Goal: Task Accomplishment & Management: Complete application form

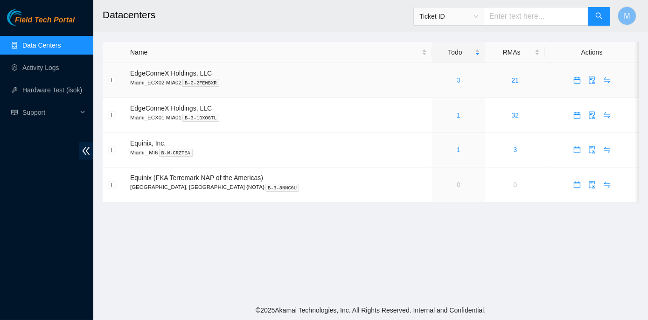
click at [456, 79] on link "3" at bounding box center [458, 79] width 4 height 7
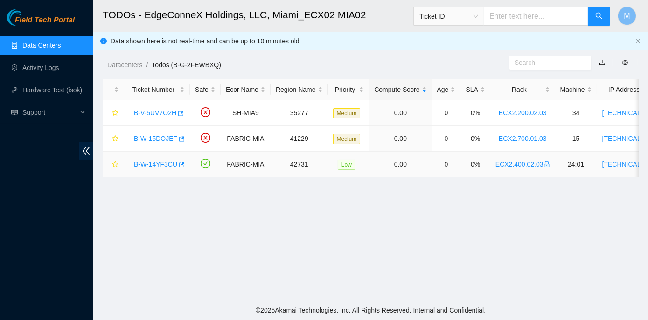
click at [159, 162] on link "B-W-14YF3CU" at bounding box center [155, 163] width 43 height 7
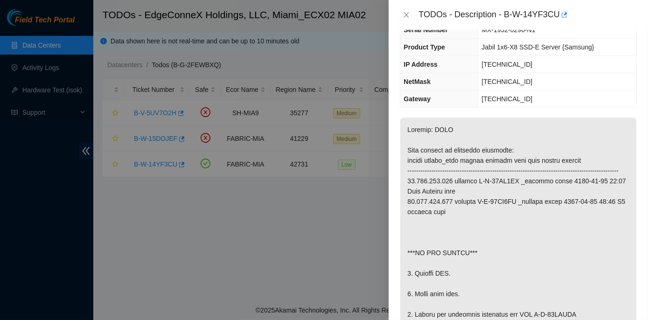
scroll to position [84, 0]
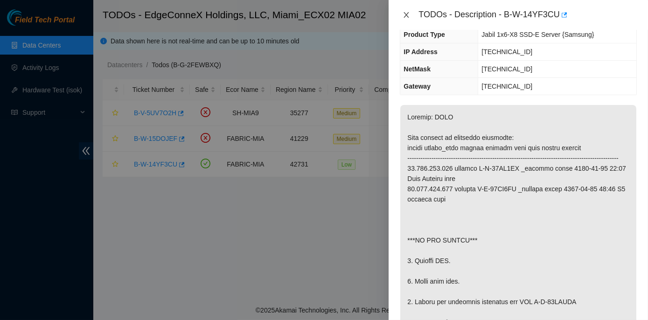
drag, startPoint x: 404, startPoint y: 13, endPoint x: 385, endPoint y: 88, distance: 77.5
click at [404, 13] on icon "close" at bounding box center [405, 14] width 7 height 7
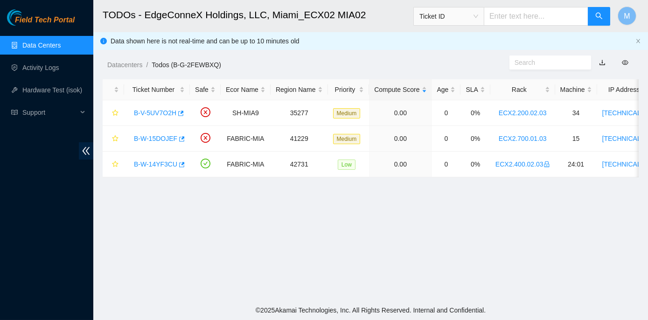
scroll to position [115, 0]
click at [148, 114] on link "B-V-5UV7O2H" at bounding box center [155, 112] width 42 height 7
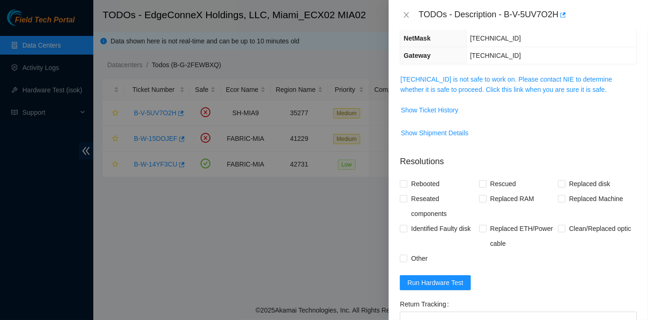
scroll to position [84, 0]
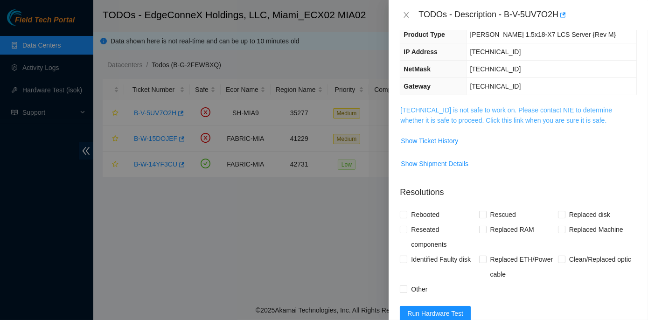
click at [508, 109] on link "104.70.234.37 is not safe to work on. Please contact NIE to determine whether i…" at bounding box center [506, 115] width 212 height 18
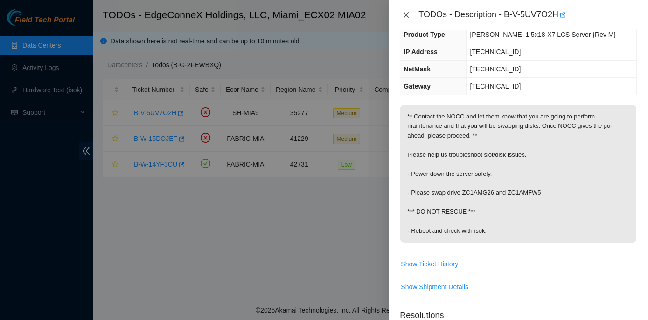
click at [405, 14] on icon "close" at bounding box center [405, 14] width 7 height 7
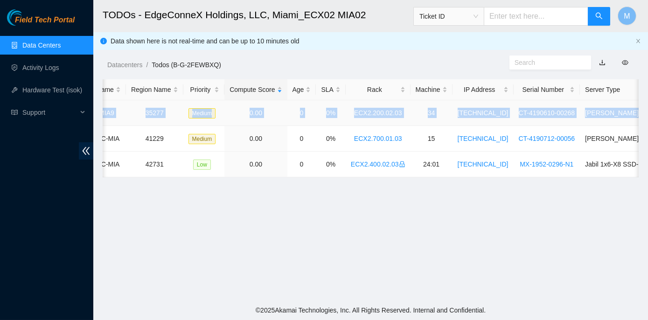
scroll to position [0, 192]
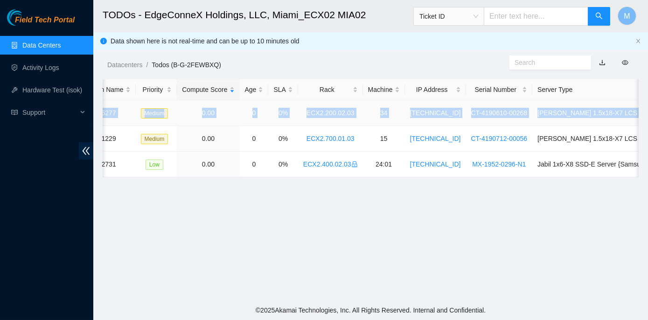
drag, startPoint x: 128, startPoint y: 111, endPoint x: 636, endPoint y: 117, distance: 508.7
click at [636, 117] on tr "B-V-5UV7O2H SH-MIA9 35277 Medium 0.00 0 0% ECX2.200.02.03 34 104.70.234.37 CT-4…" at bounding box center [305, 113] width 790 height 26
copy tr "B-V-5UV7O2H SH-MIA9 35277 Medium 0.00 0 0% ECX2.200.02.03 34 104.70.234.37 CT-4…"
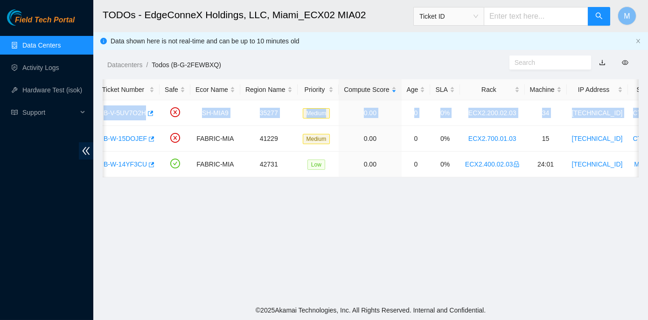
scroll to position [0, 0]
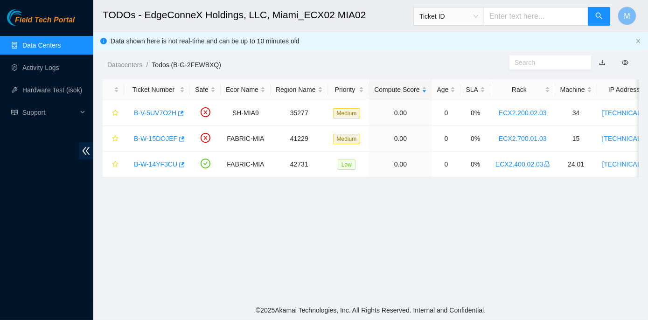
click at [174, 200] on main "TODOs - EdgeConneX Holdings, LLC, Miami_ECX02 MIA02 Ticket ID M Data shown here…" at bounding box center [370, 150] width 554 height 300
click at [158, 113] on link "B-V-5UV7O2H" at bounding box center [155, 112] width 42 height 7
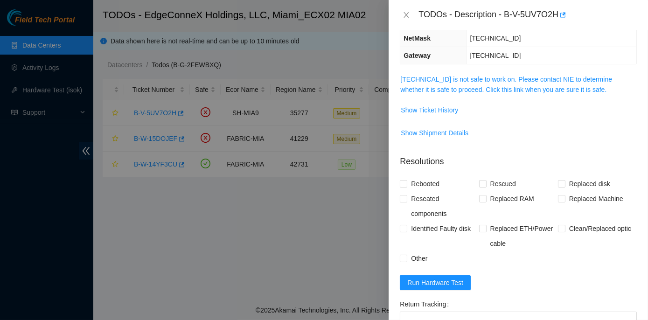
scroll to position [84, 0]
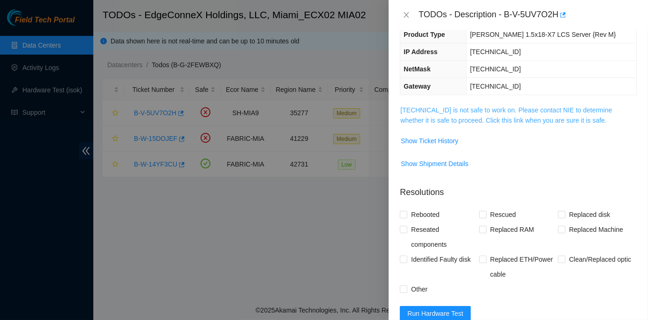
click at [475, 106] on link "104.70.234.37 is not safe to work on. Please contact NIE to determine whether i…" at bounding box center [506, 115] width 212 height 18
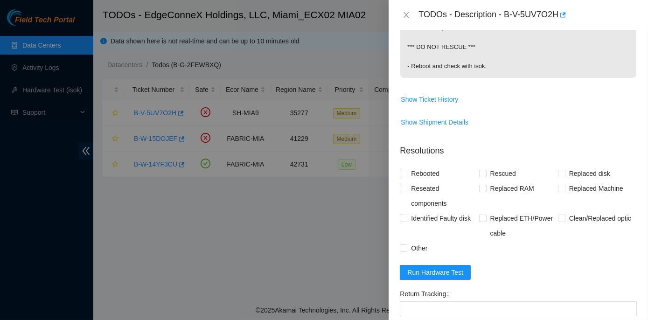
scroll to position [254, 0]
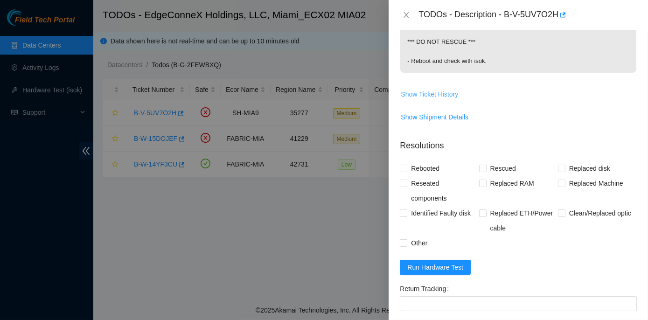
click at [413, 93] on span "Show Ticket History" at bounding box center [429, 94] width 57 height 10
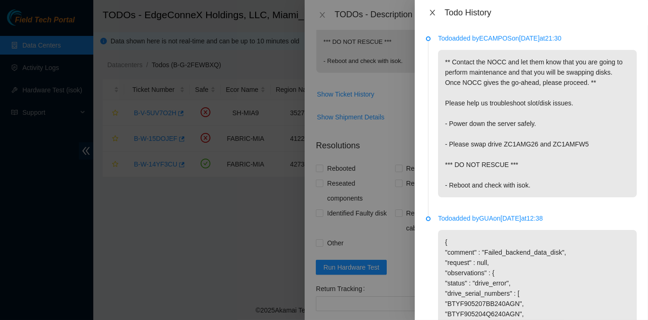
click at [429, 11] on icon "close" at bounding box center [431, 12] width 7 height 7
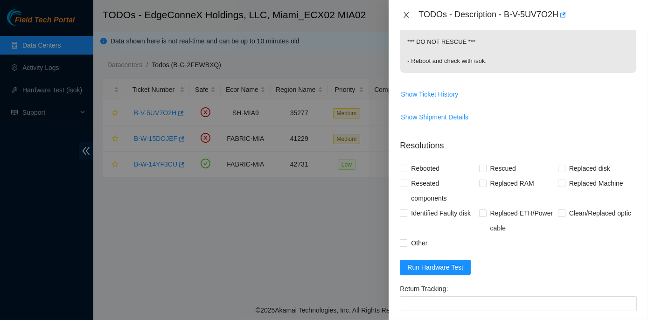
click at [403, 14] on icon "close" at bounding box center [405, 14] width 7 height 7
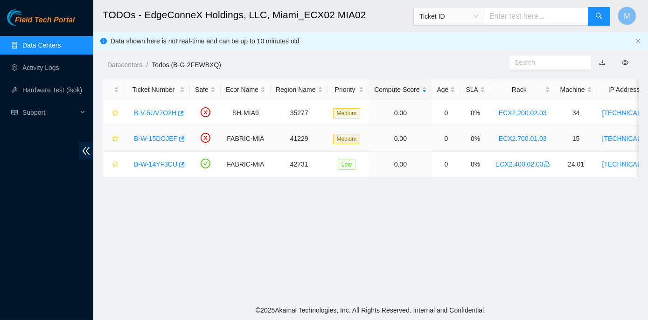
scroll to position [229, 0]
click at [155, 138] on link "B-W-15DOJEF" at bounding box center [155, 138] width 43 height 7
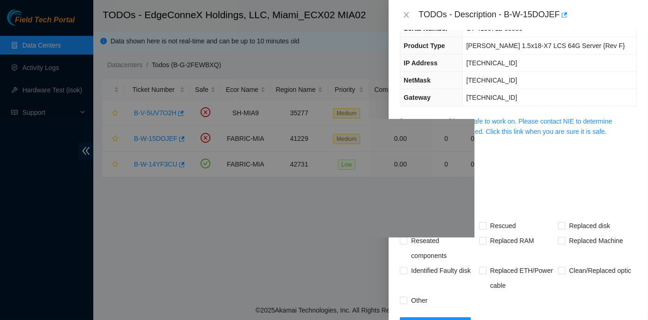
scroll to position [4, 0]
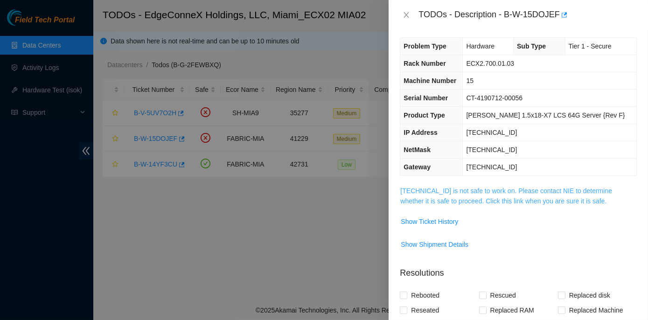
click at [457, 189] on link "23.50.116.18 is not safe to work on. Please contact NIE to determine whether it…" at bounding box center [506, 196] width 212 height 18
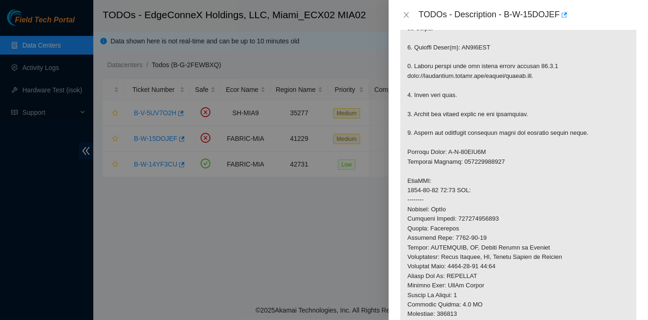
scroll to position [301, 0]
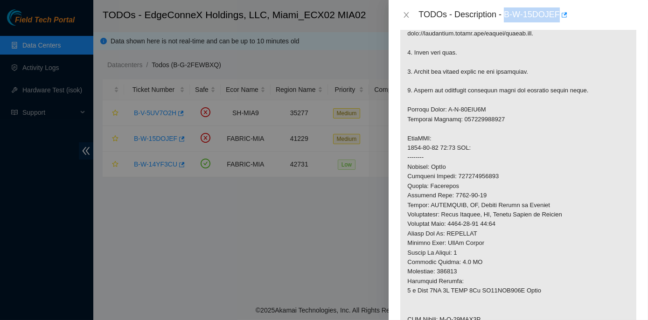
drag, startPoint x: 504, startPoint y: 14, endPoint x: 557, endPoint y: 18, distance: 52.4
click at [557, 18] on div "TODOs - Description - B-W-15DOJEF" at bounding box center [527, 14] width 218 height 15
copy div "B-W-15DOJEF"
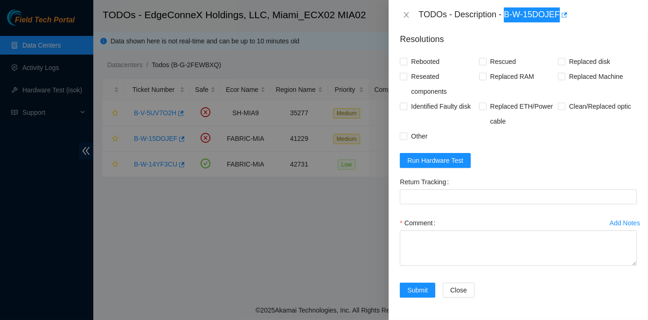
scroll to position [749, 0]
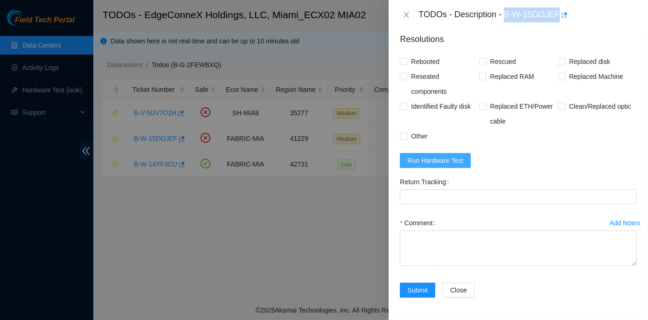
click at [452, 161] on span "Run Hardware Test" at bounding box center [435, 160] width 56 height 10
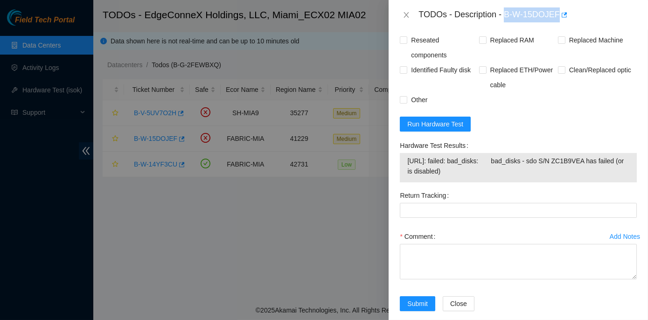
drag, startPoint x: 399, startPoint y: 179, endPoint x: 615, endPoint y: 209, distance: 217.9
click at [615, 188] on div "Hardware Test Results 23.50.116.18: failed: bad_disks: bad_disks - sdo S/N ZC1B…" at bounding box center [518, 163] width 244 height 50
copy div "Hardware Test Results 23.50.116.18: failed: bad_disks: bad_disks - sdo S/N ZC1B…"
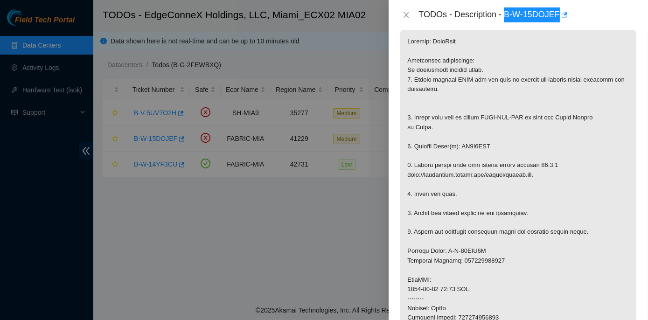
scroll to position [169, 0]
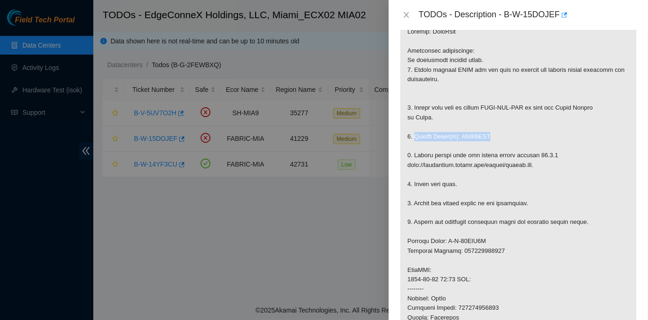
drag, startPoint x: 414, startPoint y: 134, endPoint x: 487, endPoint y: 134, distance: 73.2
click at [487, 134] on p at bounding box center [518, 265] width 236 height 490
copy p "Replace Drive(s): ZC1B9VEA"
drag, startPoint x: 460, startPoint y: 248, endPoint x: 500, endPoint y: 249, distance: 40.6
click at [500, 249] on p at bounding box center [518, 265] width 236 height 490
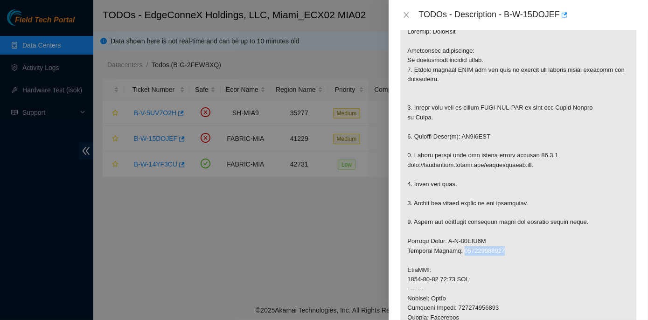
copy p "473665214263"
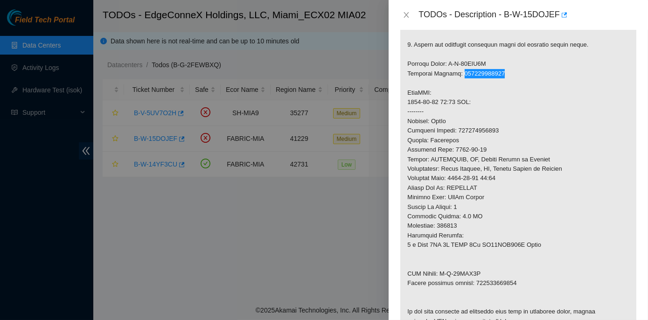
scroll to position [424, 0]
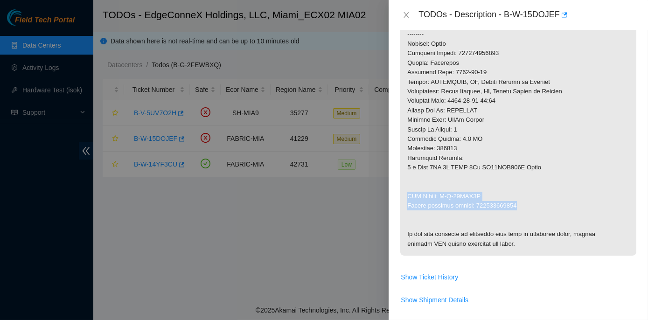
drag, startPoint x: 404, startPoint y: 194, endPoint x: 527, endPoint y: 205, distance: 123.6
click at [527, 205] on p at bounding box center [518, 10] width 236 height 490
copy p "RMA Return: B-W-15DZJ2W Return tracking number: 473665214274"
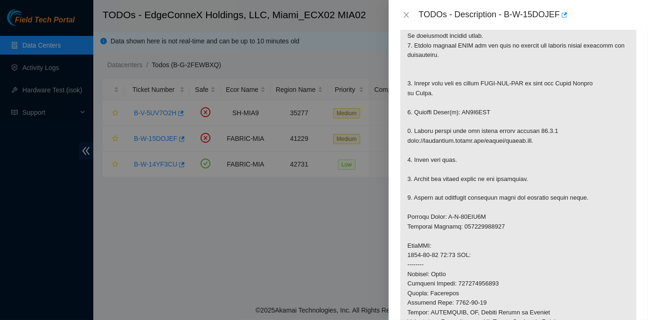
scroll to position [169, 0]
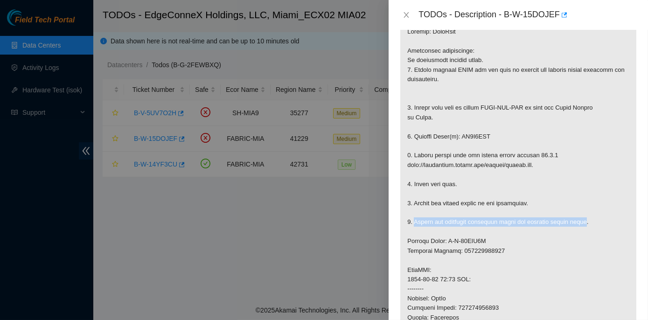
drag, startPoint x: 414, startPoint y: 220, endPoint x: 582, endPoint y: 220, distance: 167.4
click at [582, 220] on p at bounding box center [518, 265] width 236 height 490
copy p "Return the defective equipment using the provided return label"
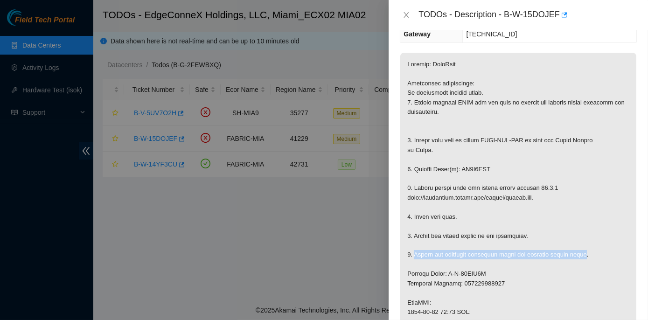
scroll to position [84, 0]
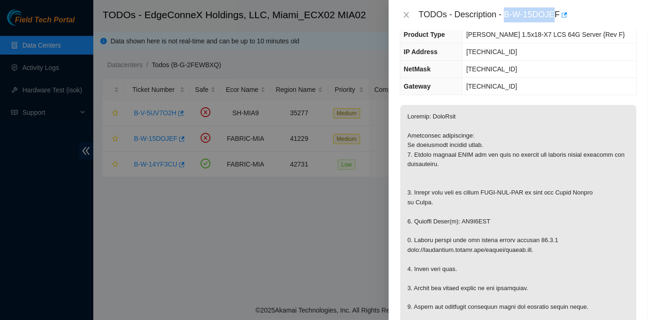
drag, startPoint x: 505, startPoint y: 13, endPoint x: 554, endPoint y: 10, distance: 49.0
click at [554, 10] on div "TODOs - Description - B-W-15DOJEF" at bounding box center [527, 14] width 218 height 15
drag, startPoint x: 554, startPoint y: 10, endPoint x: 538, endPoint y: 24, distance: 21.5
click at [538, 24] on div "TODOs - Description - B-W-15DOJEF" at bounding box center [517, 15] width 259 height 30
click at [498, 24] on div "TODOs - Description - B-W-15DOJEF" at bounding box center [517, 15] width 259 height 30
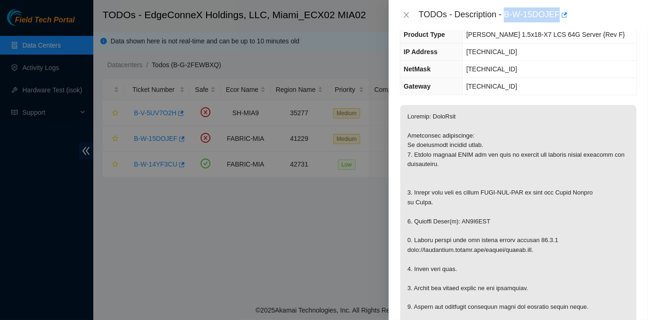
drag, startPoint x: 504, startPoint y: 13, endPoint x: 557, endPoint y: 9, distance: 53.3
click at [557, 9] on div "TODOs - Description - B-W-15DOJEF" at bounding box center [527, 14] width 218 height 15
copy div "B-W-15DOJEF"
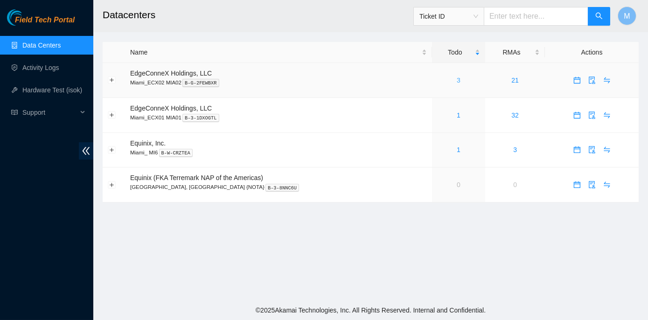
click at [437, 80] on div "3" at bounding box center [458, 80] width 43 height 10
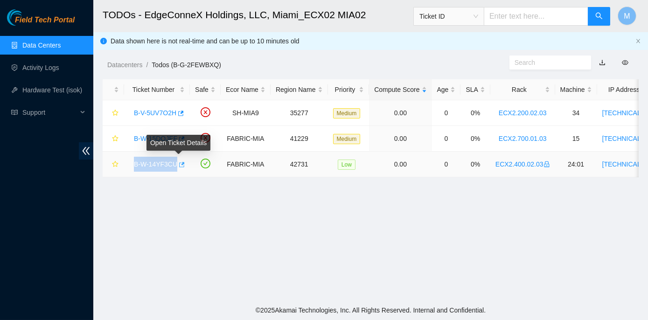
drag, startPoint x: 133, startPoint y: 163, endPoint x: 174, endPoint y: 167, distance: 41.7
click at [174, 167] on div "B-W-14YF3CU" at bounding box center [156, 164] width 55 height 15
copy tr "B-W-14YF3CU"
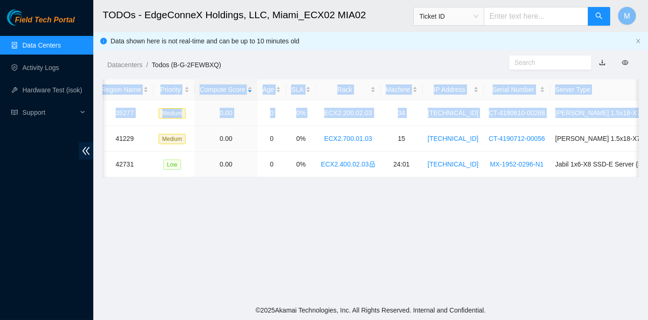
scroll to position [0, 192]
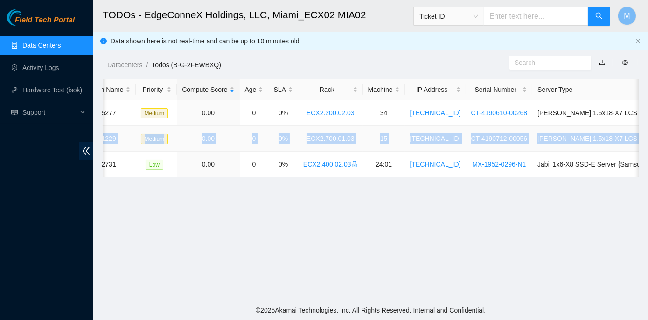
drag, startPoint x: 131, startPoint y: 136, endPoint x: 635, endPoint y: 138, distance: 504.0
click at [635, 138] on tr "B-W-15DOJEF FABRIC-MIA 41229 Medium 0.00 0 0% ECX2.700.01.03 15 23.50.116.18 CT…" at bounding box center [305, 139] width 790 height 26
copy tr "B-W-15DOJEF FABRIC-MIA 41229 Medium 0.00 0 0% ECX2.700.01.03 15 23.50.116.18 CT…"
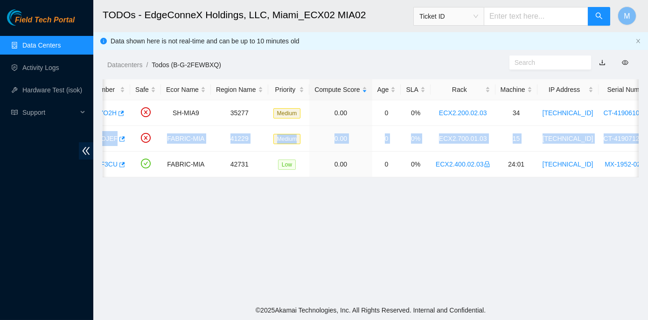
scroll to position [0, 0]
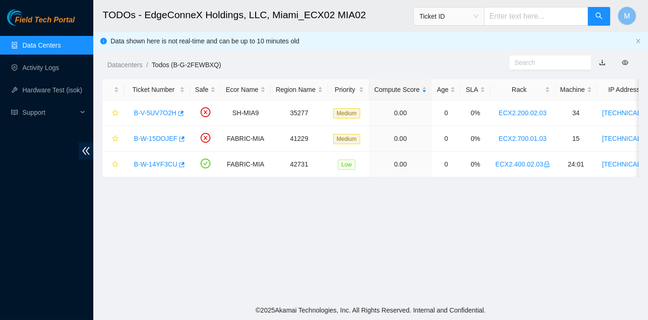
click at [167, 224] on main "TODOs - EdgeConneX Holdings, LLC, Miami_ECX02 MIA02 Ticket ID M Data shown here…" at bounding box center [370, 150] width 554 height 300
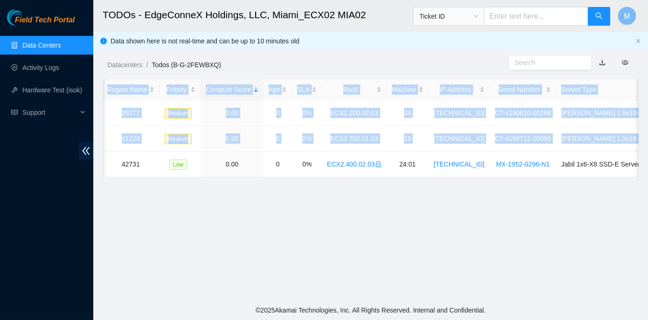
scroll to position [0, 192]
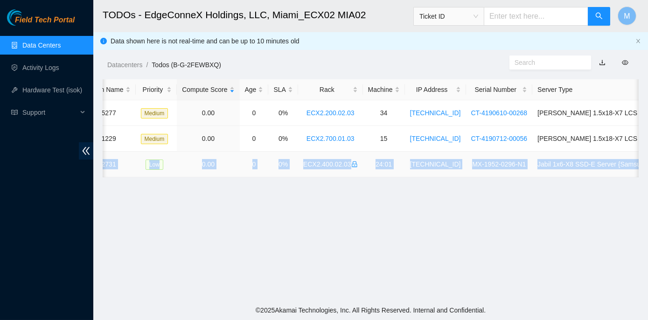
drag, startPoint x: 127, startPoint y: 163, endPoint x: 637, endPoint y: 166, distance: 510.1
click at [637, 166] on tr "B-W-14YF3CU FABRIC-MIA 42731 Low 0.00 0 0% ECX2.400.02.03 24:01 23.206.249.179 …" at bounding box center [305, 165] width 790 height 26
copy tr "B-W-14YF3CU FABRIC-MIA 42731 Low 0.00 0 0% ECX2.400.02.03 24:01 23.206.249.179 …"
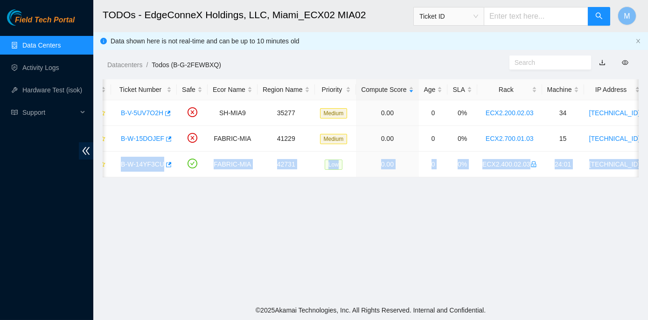
scroll to position [0, 0]
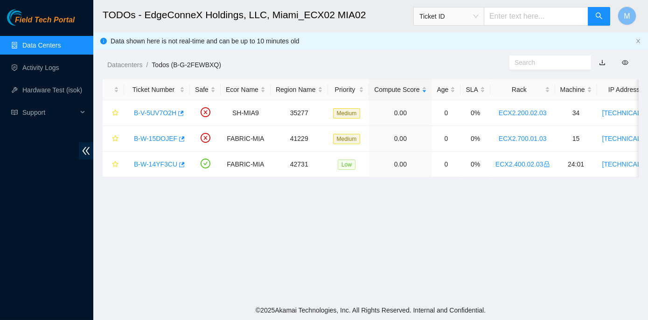
click at [172, 217] on main "TODOs - EdgeConneX Holdings, LLC, Miami_ECX02 MIA02 Ticket ID M Data shown here…" at bounding box center [370, 150] width 554 height 300
click at [154, 163] on link "B-W-14YF3CU" at bounding box center [155, 163] width 43 height 7
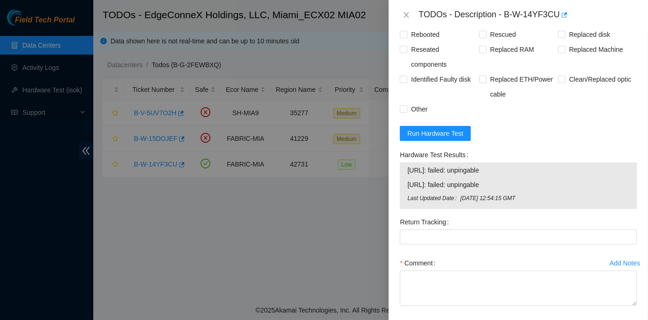
scroll to position [763, 0]
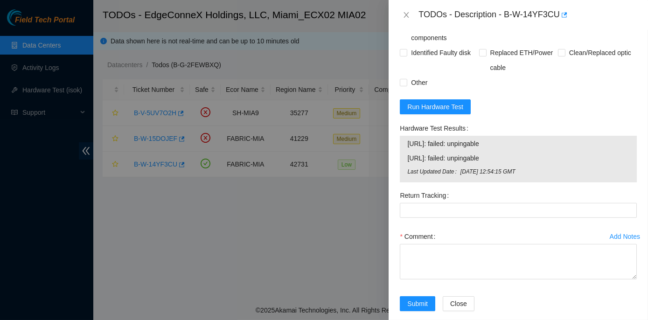
drag, startPoint x: 396, startPoint y: 139, endPoint x: 507, endPoint y: 166, distance: 114.3
click at [507, 166] on div "Hardware Test Results 23.206.249.178: failed: unpingable 23.206.249.179: failed…" at bounding box center [518, 154] width 244 height 67
copy div "Hardware Test Results 23.206.249.178: failed: unpingable 23.206.249.179: failed…"
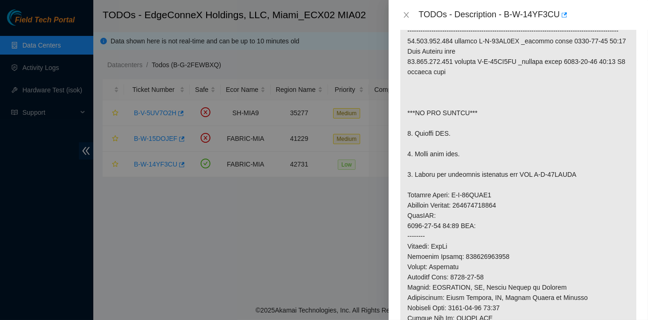
scroll to position [169, 0]
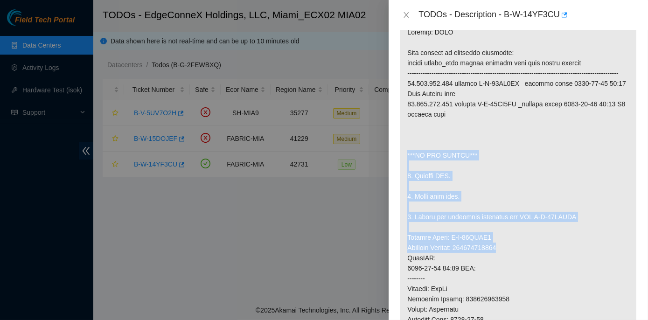
drag, startPoint x: 405, startPoint y: 161, endPoint x: 527, endPoint y: 259, distance: 156.2
click at [527, 259] on p at bounding box center [518, 263] width 236 height 486
copy p "***DO NOT RESCUE*** 1. Replace PSU. 2. Check with isok. 3. Return the defective…"
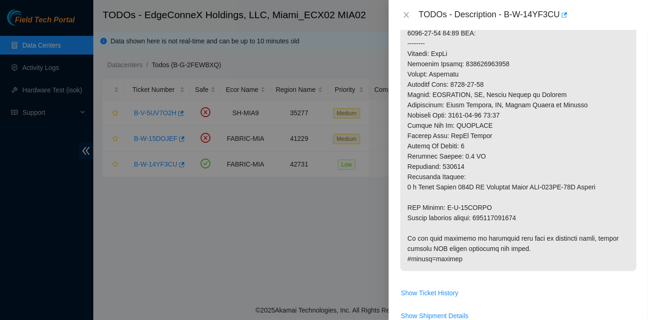
scroll to position [424, 0]
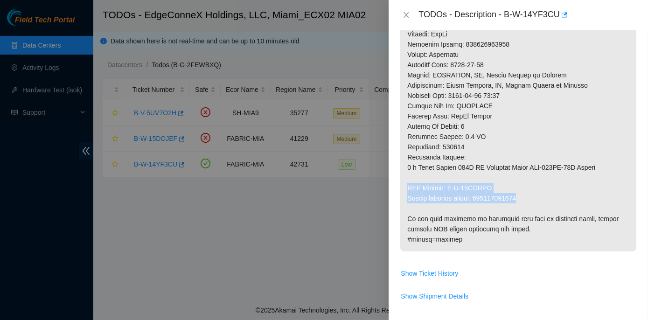
drag, startPoint x: 406, startPoint y: 195, endPoint x: 524, endPoint y: 207, distance: 118.5
click at [524, 207] on p at bounding box center [518, 8] width 236 height 486
copy p "RMA Return: B-W-15ABDKG Return tracking number: 463470049644"
click at [404, 14] on icon "close" at bounding box center [405, 14] width 7 height 7
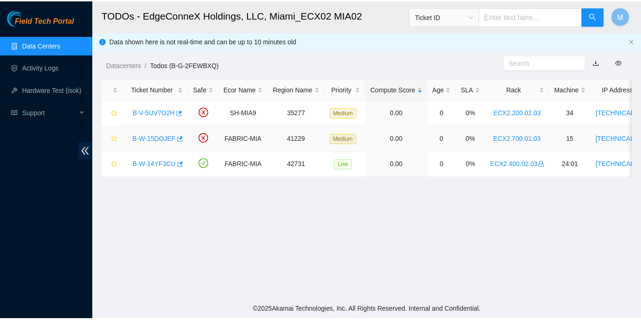
scroll to position [293, 0]
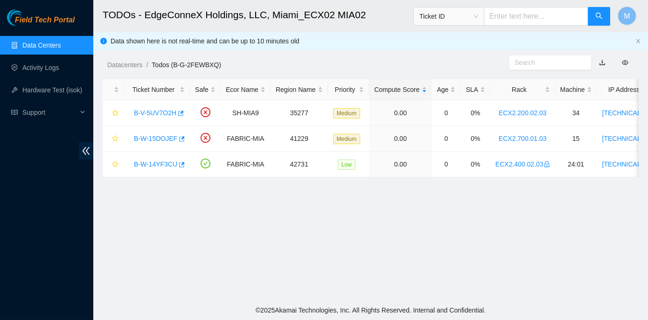
click at [50, 41] on link "Data Centers" at bounding box center [41, 44] width 38 height 7
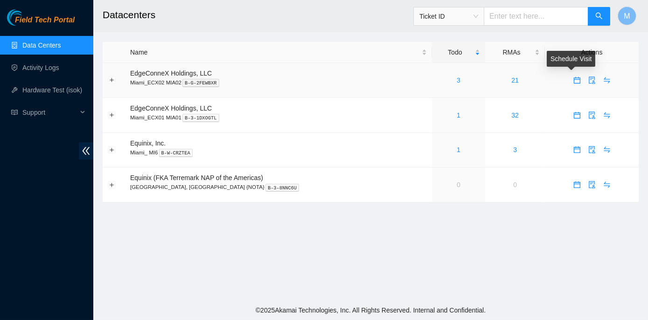
click at [573, 79] on icon "calendar" at bounding box center [576, 79] width 7 height 7
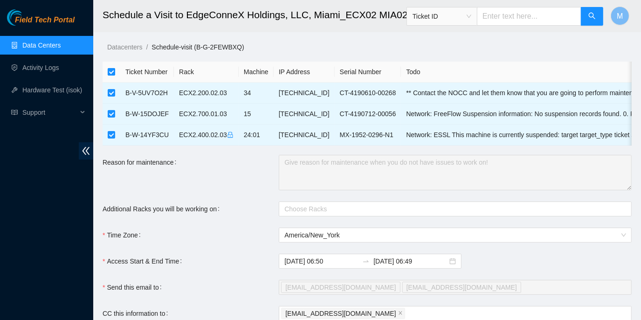
click at [111, 69] on input "checkbox" at bounding box center [111, 71] width 7 height 7
checkbox input "false"
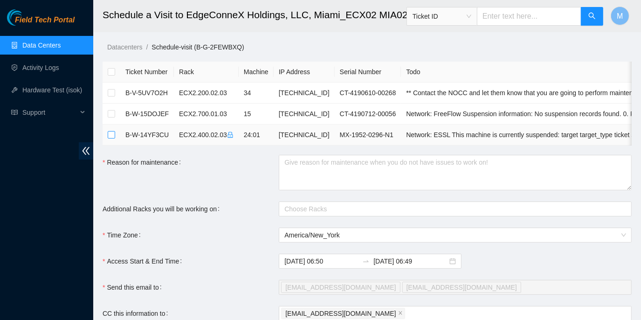
click at [112, 134] on input "checkbox" at bounding box center [111, 134] width 7 height 7
checkbox input "true"
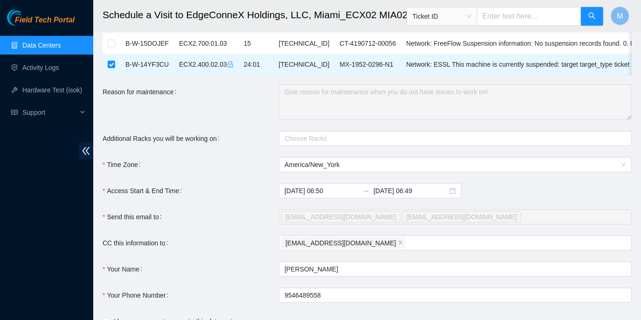
scroll to position [84, 0]
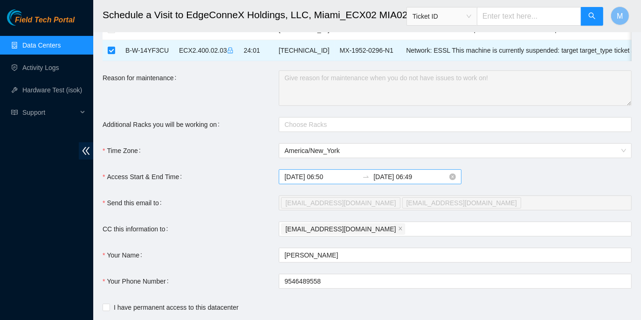
click at [387, 182] on input "2025-09-10 06:49" at bounding box center [410, 177] width 74 height 10
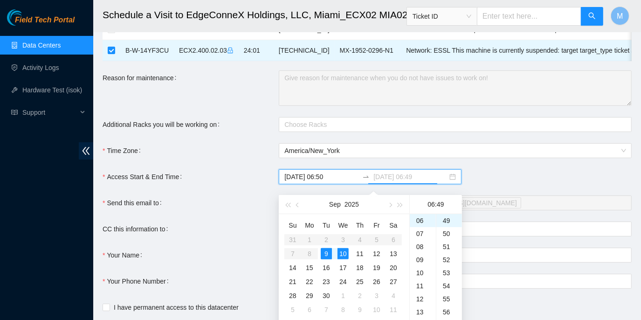
click at [324, 251] on div "9" at bounding box center [326, 253] width 11 height 11
click at [419, 249] on div "18" at bounding box center [423, 250] width 26 height 13
click at [448, 231] on div "50" at bounding box center [449, 233] width 26 height 13
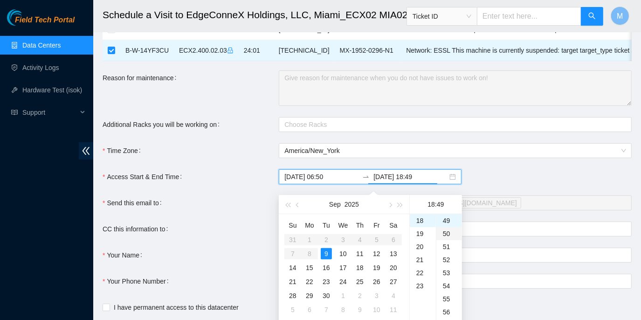
type input "2025-09-09 18:50"
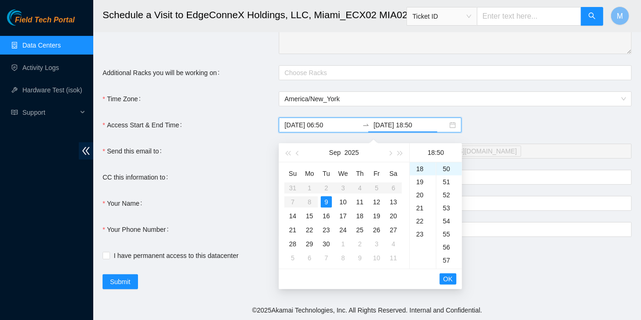
scroll to position [142, 0]
click at [446, 274] on span "OK" at bounding box center [447, 279] width 9 height 10
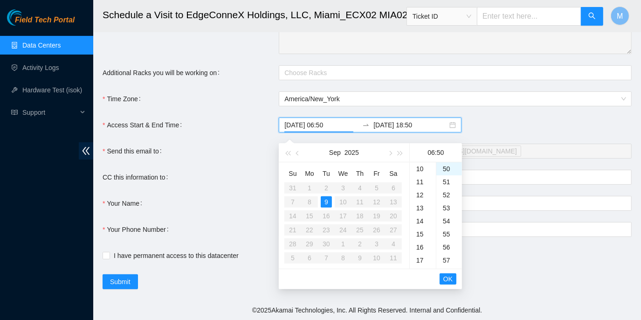
scroll to position [78, 0]
click at [449, 274] on span "OK" at bounding box center [447, 279] width 9 height 10
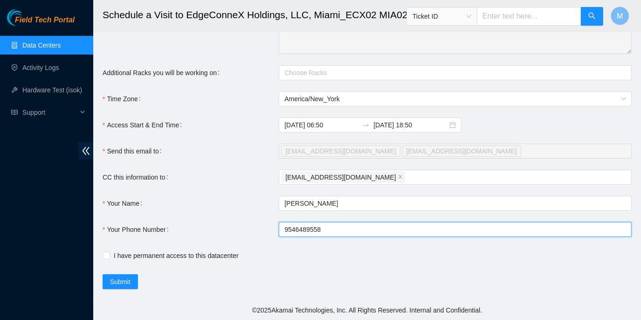
click at [284, 228] on input "9546489558" at bounding box center [455, 229] width 353 height 15
type input "+19546489558"
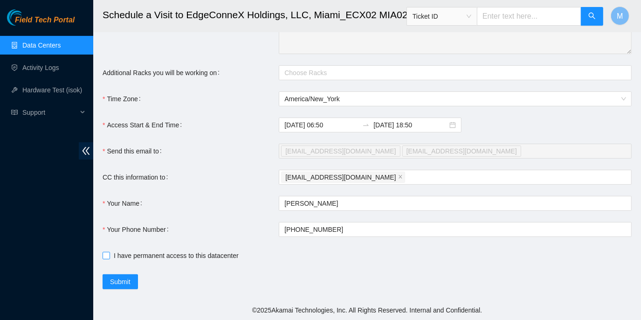
click at [104, 257] on input "I have permanent access to this datacenter" at bounding box center [106, 255] width 7 height 7
checkbox input "true"
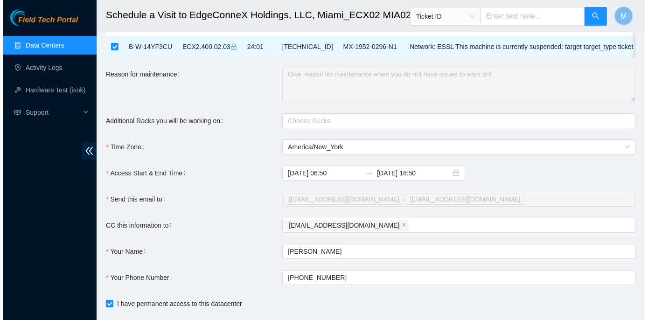
scroll to position [142, 0]
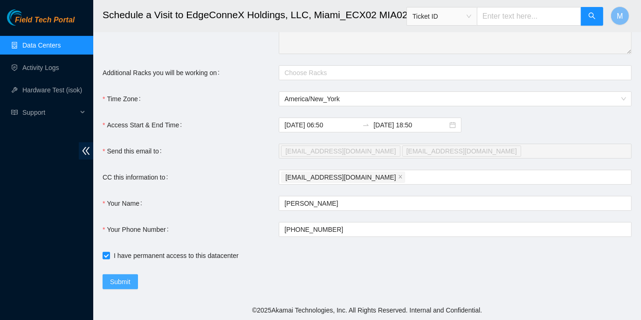
click at [122, 284] on span "Submit" at bounding box center [120, 281] width 21 height 10
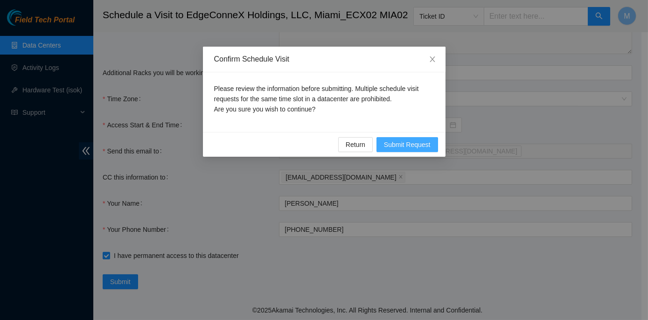
click at [394, 148] on span "Submit Request" at bounding box center [407, 144] width 47 height 10
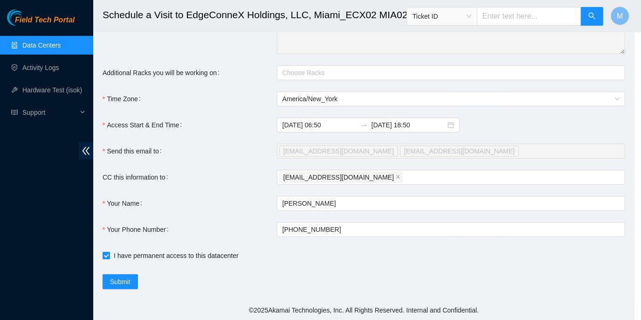
type input "2025-09-09 06:51"
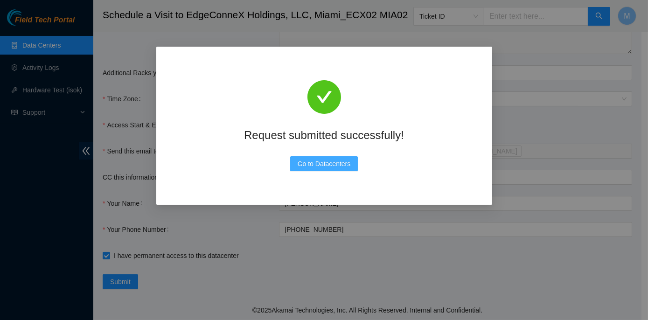
click at [339, 166] on span "Go to Datacenters" at bounding box center [323, 164] width 53 height 10
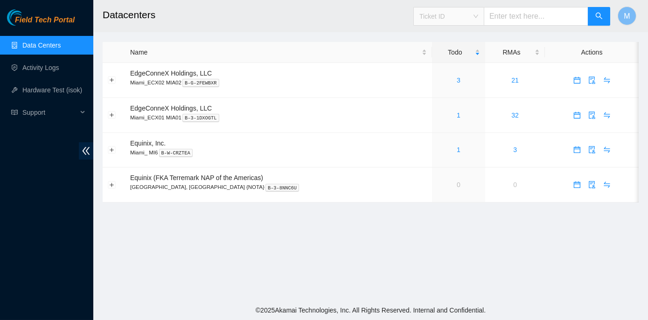
click at [478, 17] on span "Ticket ID" at bounding box center [448, 16] width 59 height 14
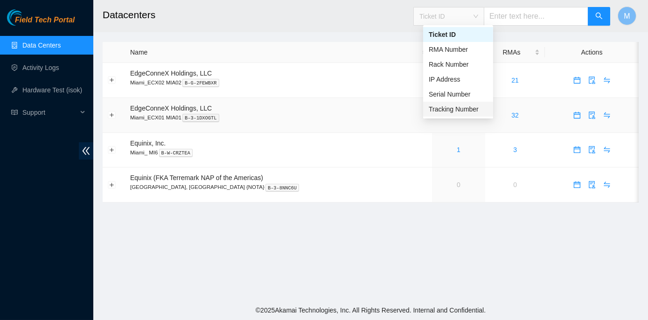
click at [463, 111] on div "Tracking Number" at bounding box center [457, 109] width 59 height 10
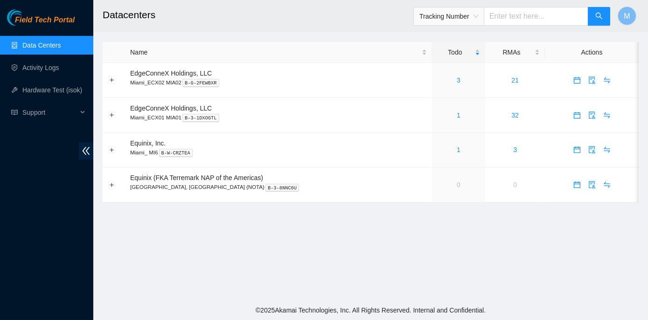
paste input "417328425528"
type input "417328425528"
click at [593, 15] on button "button" at bounding box center [598, 16] width 22 height 19
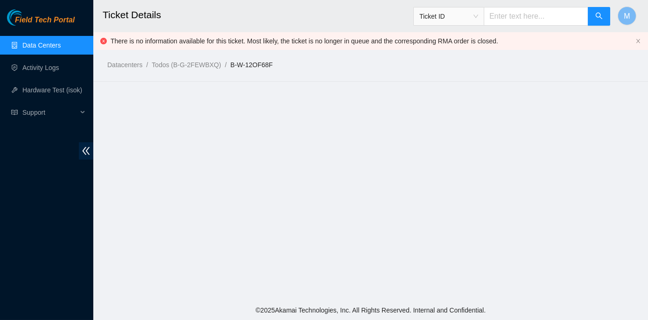
click at [236, 64] on link "B-W-12OF68F" at bounding box center [251, 64] width 42 height 7
click at [235, 64] on link "B-W-12OF68F" at bounding box center [251, 64] width 42 height 7
